Goal: Information Seeking & Learning: Learn about a topic

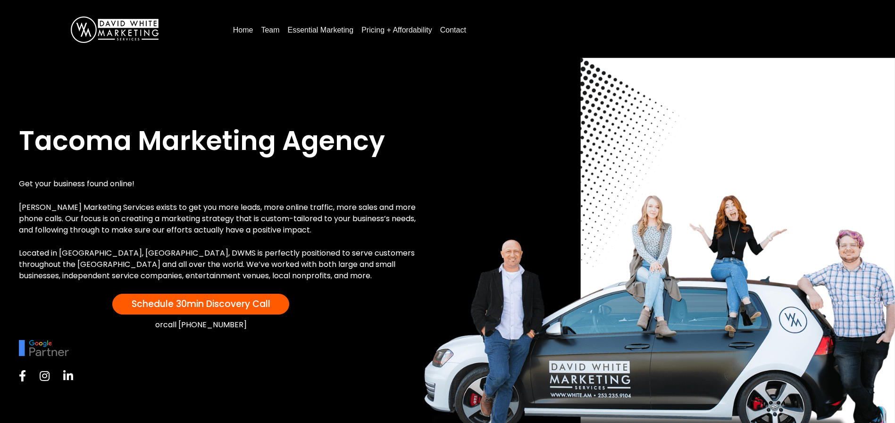
click at [375, 28] on link "Pricing + Affordability" at bounding box center [397, 30] width 78 height 15
